Goal: Navigation & Orientation: Find specific page/section

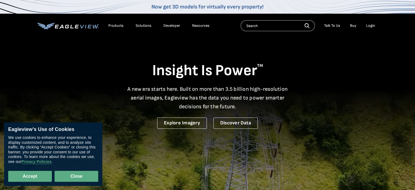
click at [73, 177] on button "Close" at bounding box center [77, 176] width 44 height 11
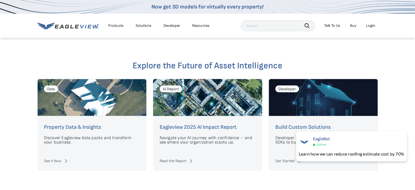
scroll to position [1229, 0]
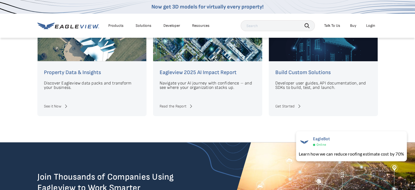
click at [118, 26] on div "Products" at bounding box center [115, 25] width 15 height 5
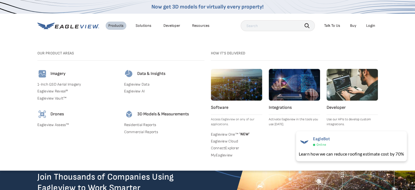
click at [353, 26] on link "Buy" at bounding box center [353, 25] width 6 height 5
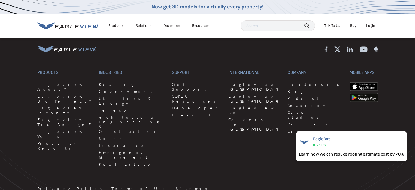
scroll to position [1436, 0]
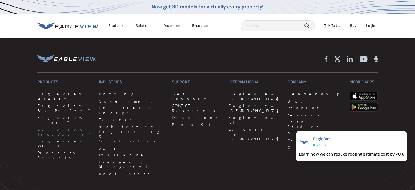
click at [56, 127] on link "Eagleview TrueDesign™" at bounding box center [64, 132] width 55 height 10
